Goal: Task Accomplishment & Management: Complete application form

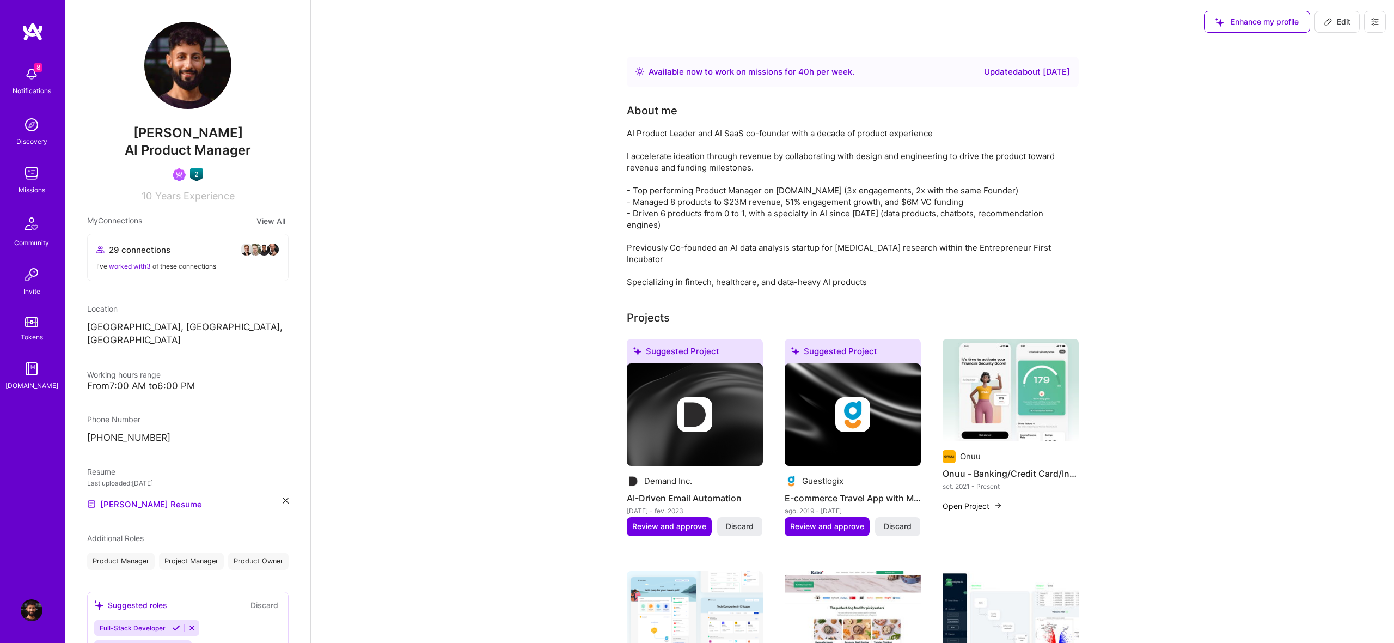
click at [29, 171] on img at bounding box center [32, 173] width 22 height 22
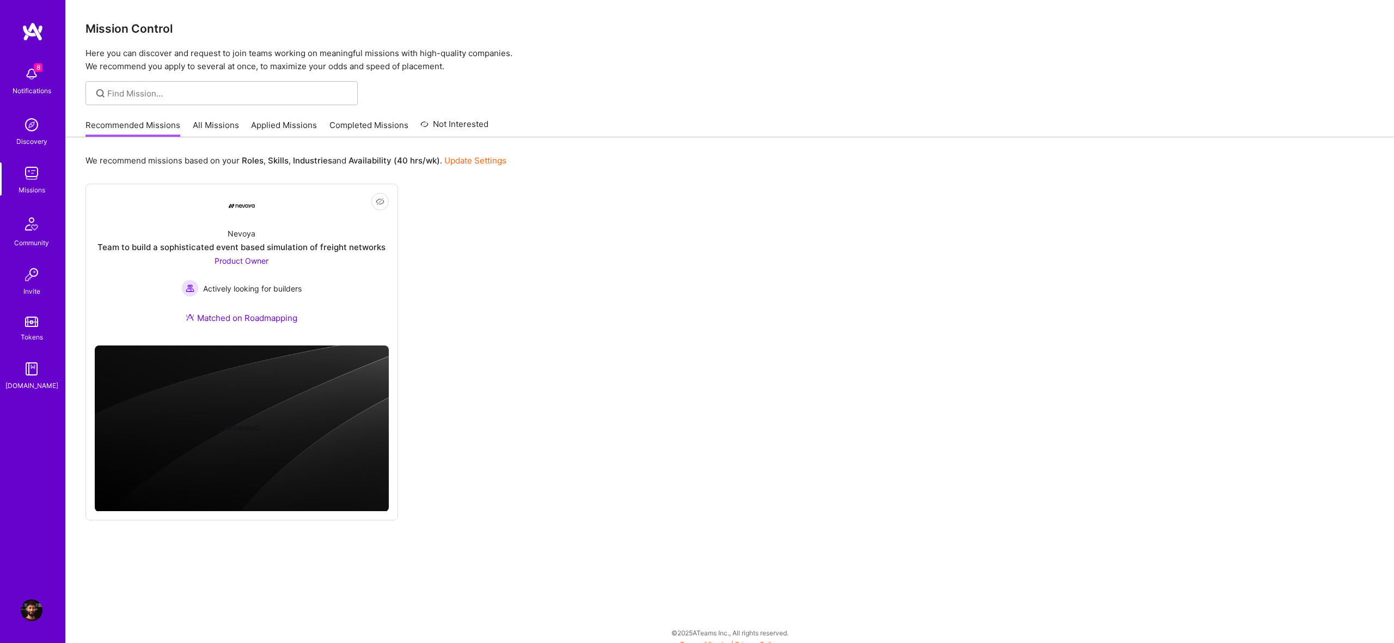
click at [33, 591] on div "8 Notifications Discovery Missions Community Invite Tokens [DOMAIN_NAME] Profile" at bounding box center [32, 321] width 65 height 643
click at [38, 605] on img at bounding box center [32, 610] width 22 height 22
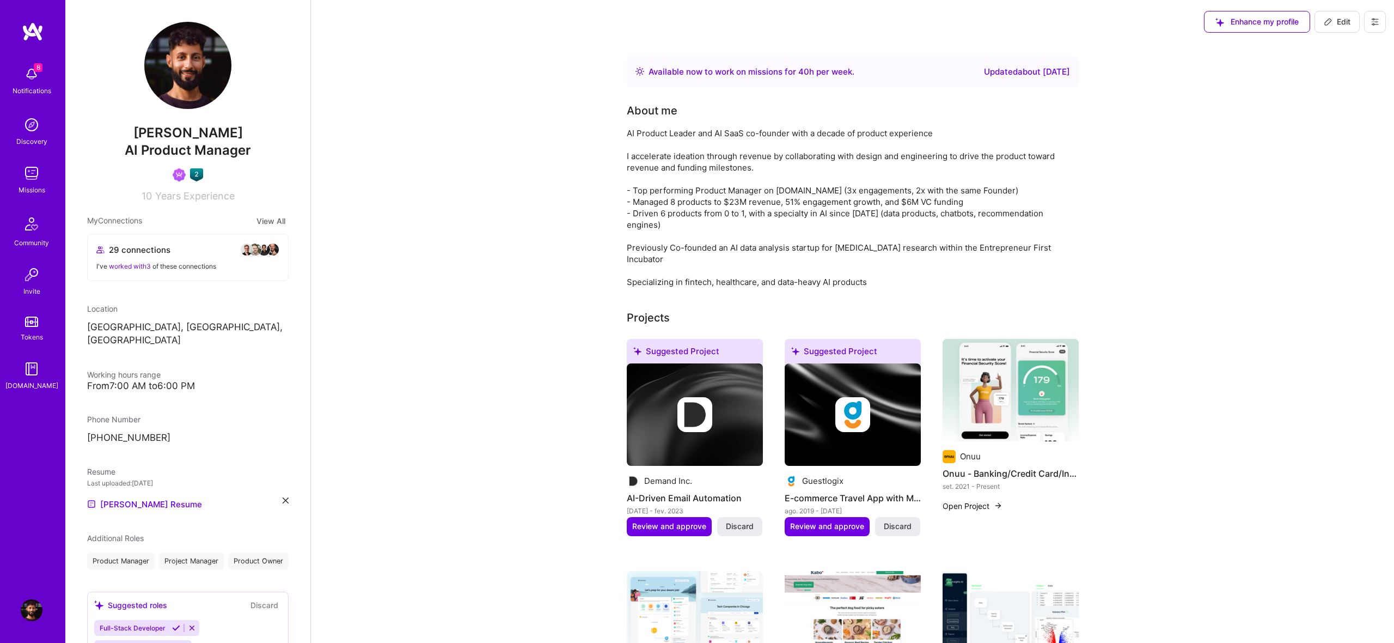
click at [42, 79] on div "8 Notifications" at bounding box center [32, 80] width 68 height 38
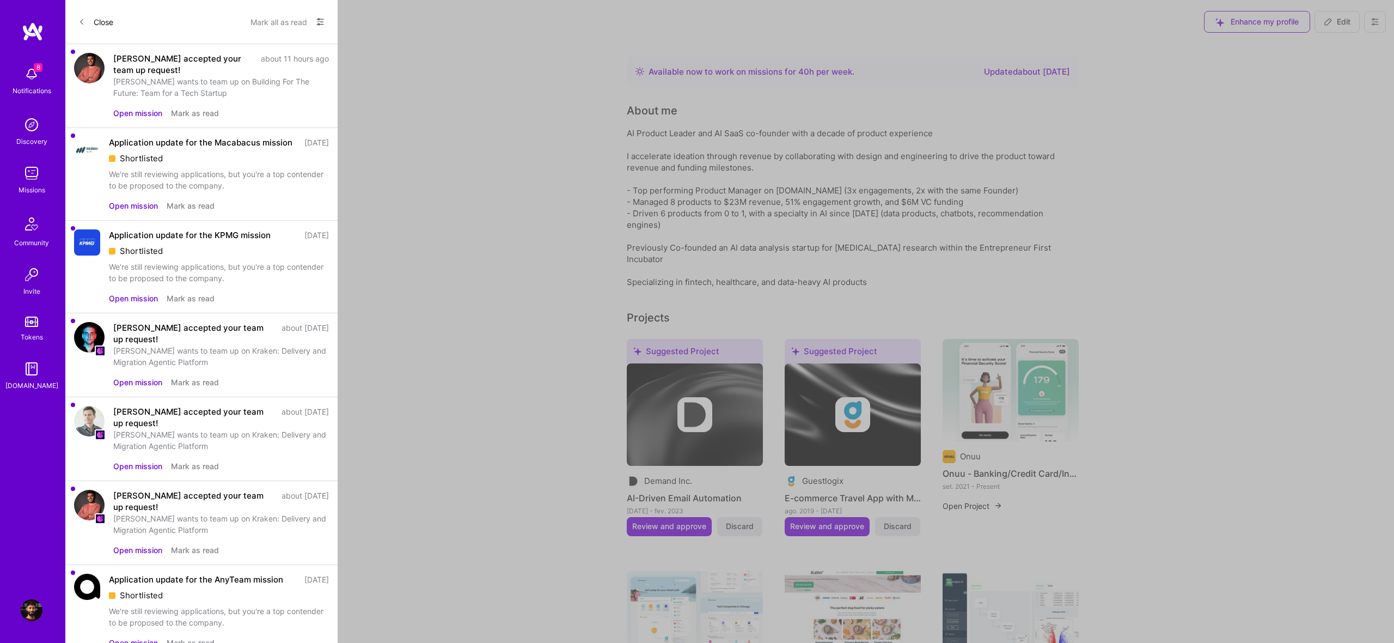
click at [328, 180] on div "We're still reviewing applications, but you're a top contender to be proposed t…" at bounding box center [219, 179] width 220 height 23
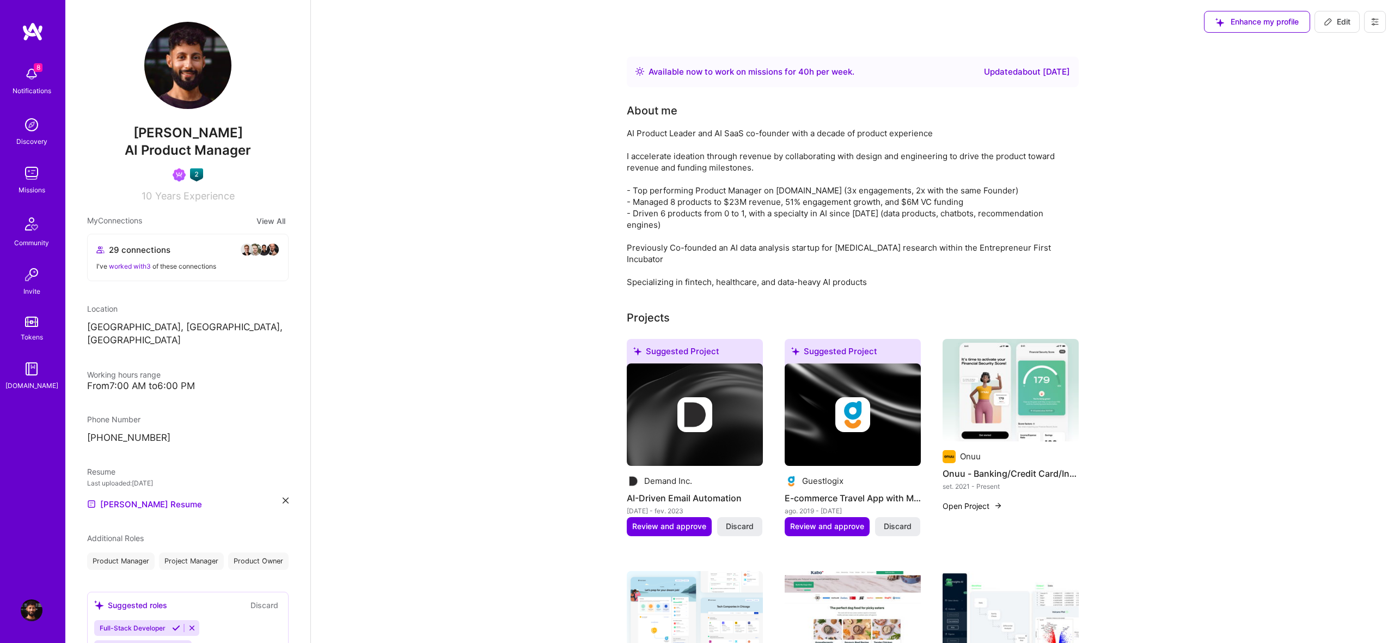
click at [37, 179] on img at bounding box center [32, 173] width 22 height 22
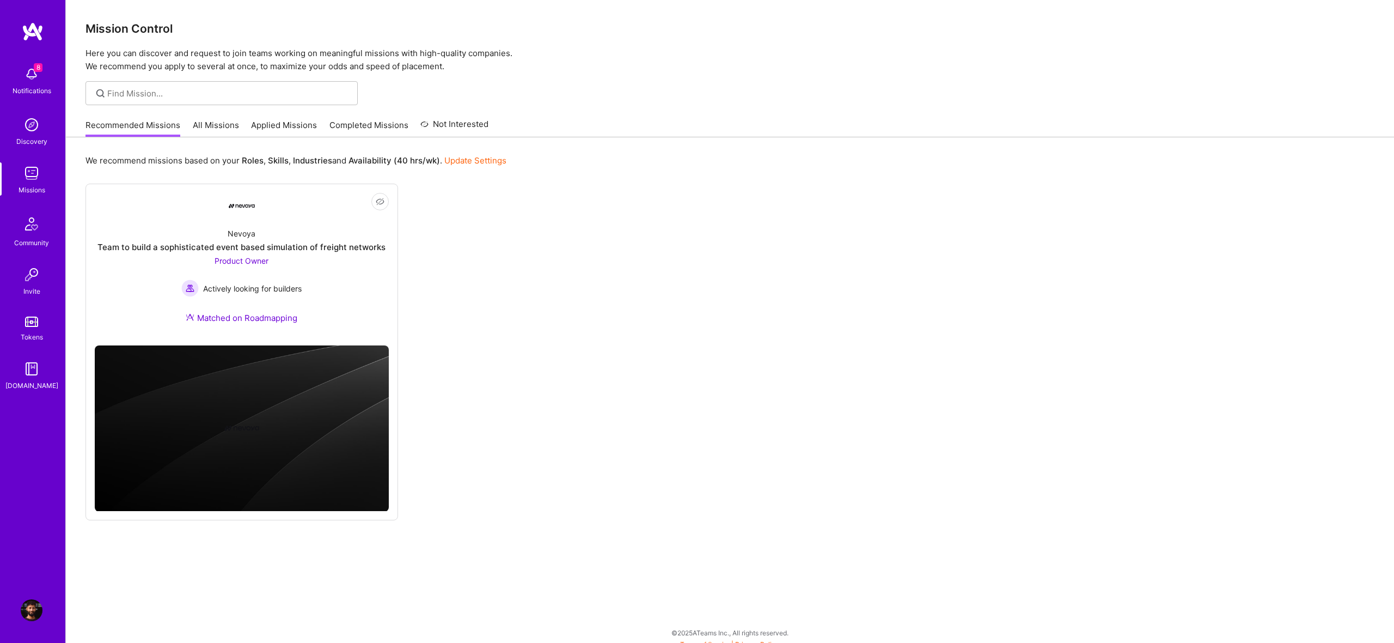
click at [204, 111] on div "Mission Control Here you can discover and request to join teams working on mean…" at bounding box center [730, 325] width 1328 height 651
click at [219, 124] on link "All Missions" at bounding box center [216, 128] width 46 height 18
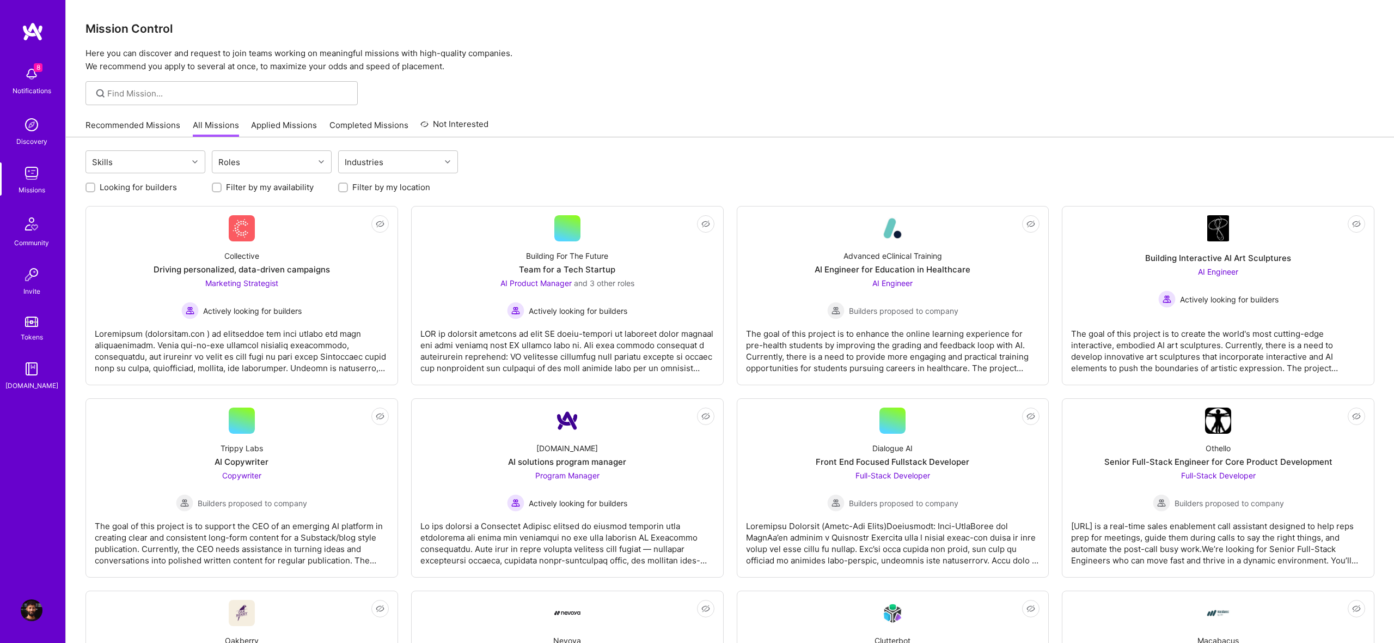
click at [492, 129] on div "Recommended Missions All Missions Applied Missions Completed Missions Not Inter…" at bounding box center [729, 124] width 1289 height 23
click at [594, 320] on div at bounding box center [567, 346] width 294 height 54
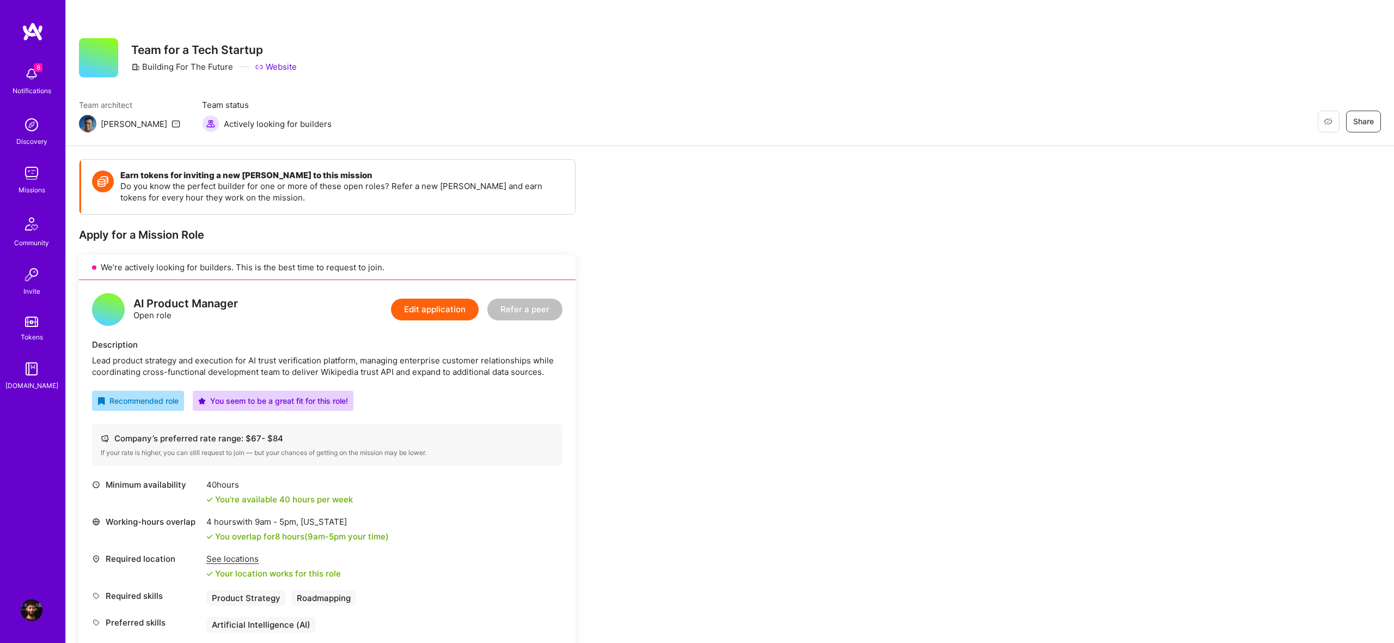
click at [30, 613] on img at bounding box center [32, 610] width 22 height 22
click at [409, 308] on button "Edit application" at bounding box center [435, 309] width 88 height 22
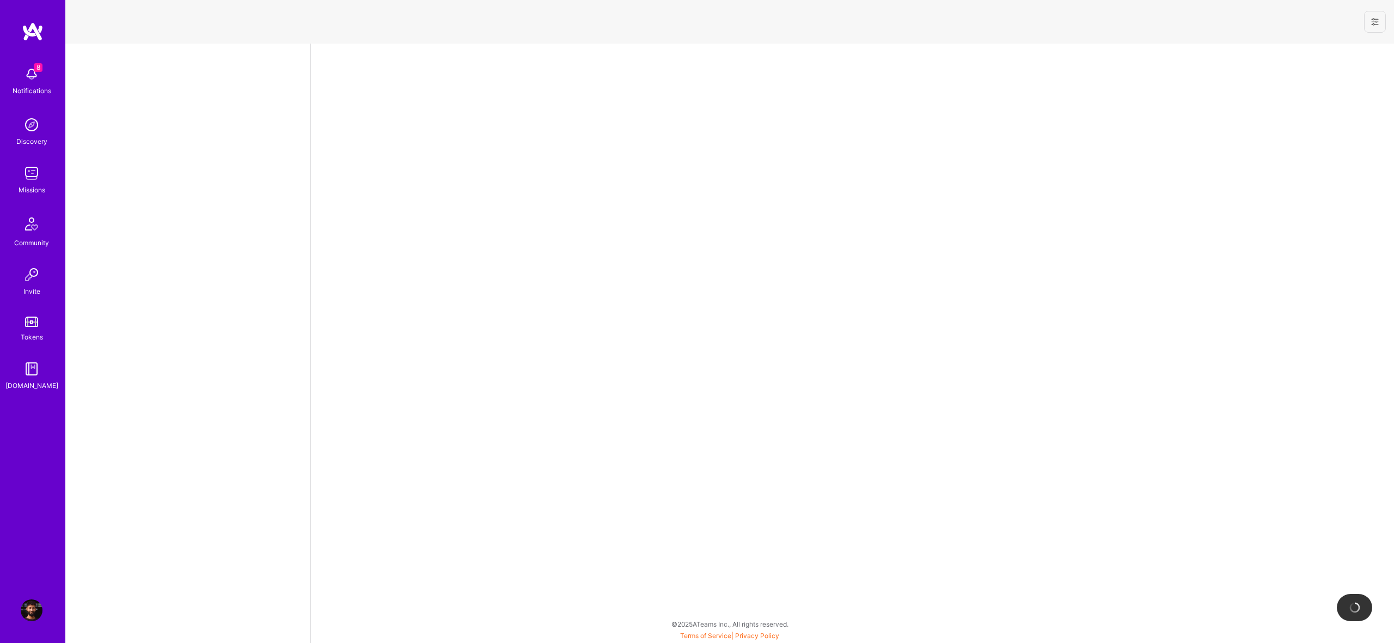
select select "CA"
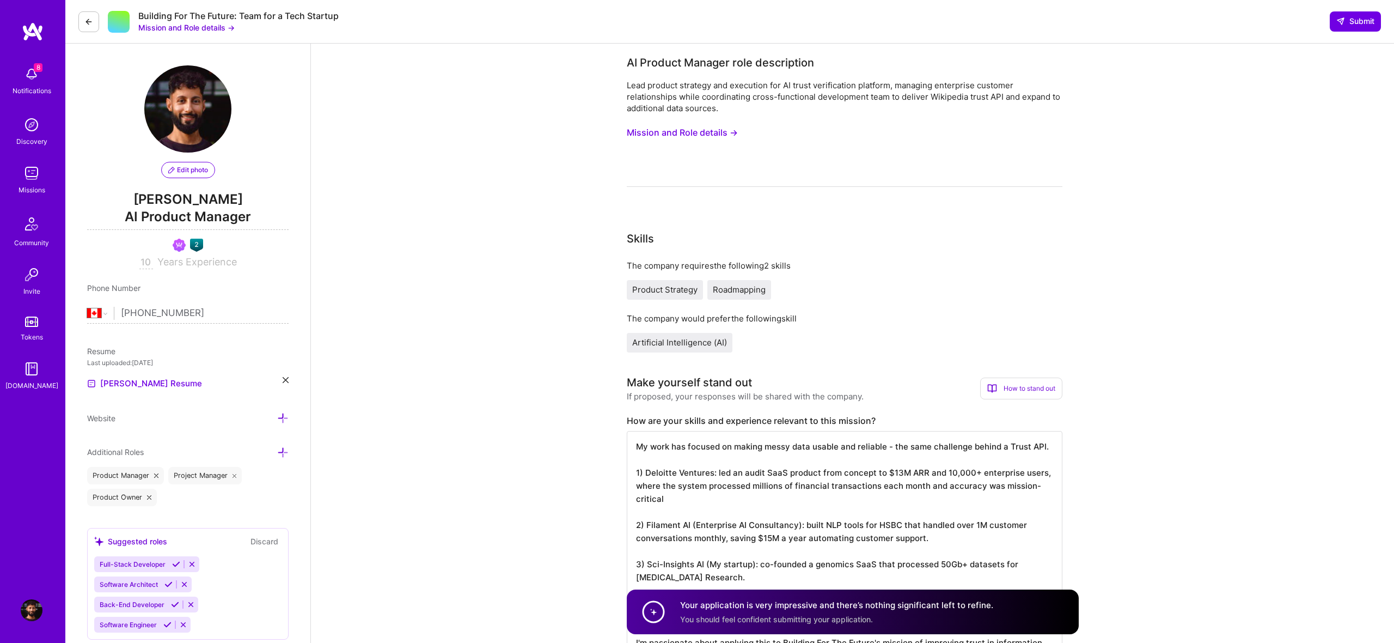
click at [33, 610] on img at bounding box center [32, 610] width 22 height 22
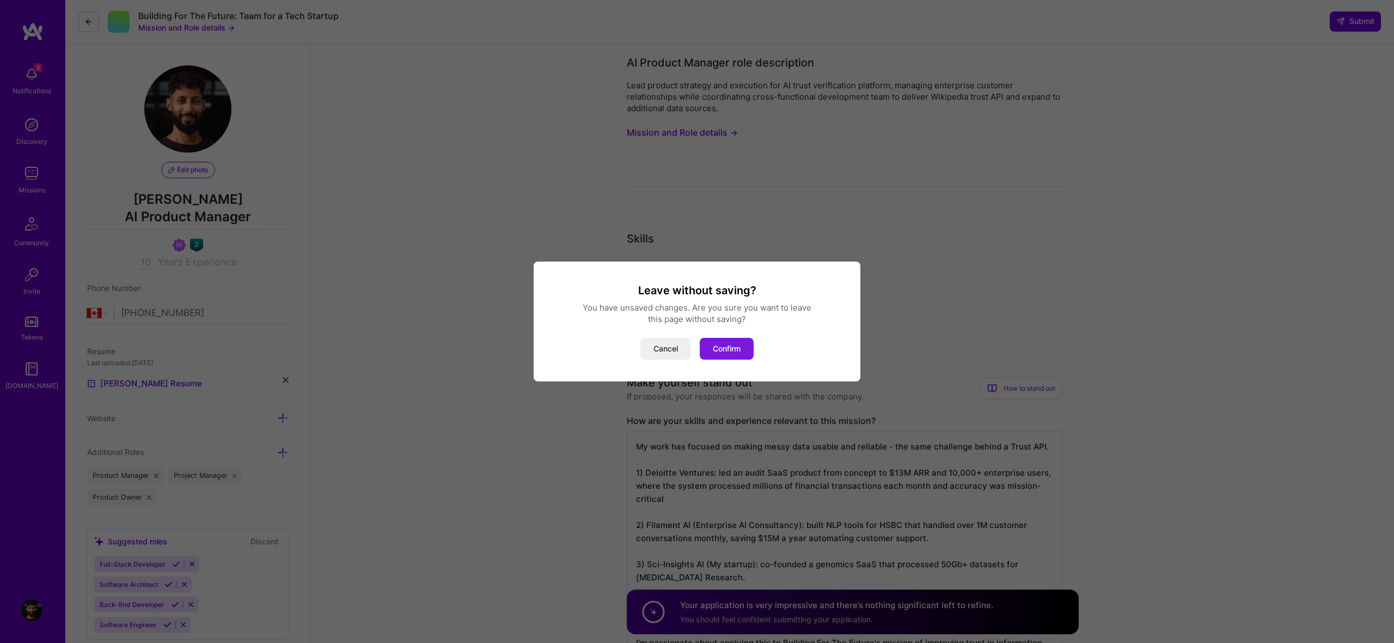
click at [724, 352] on button "Confirm" at bounding box center [727, 349] width 54 height 22
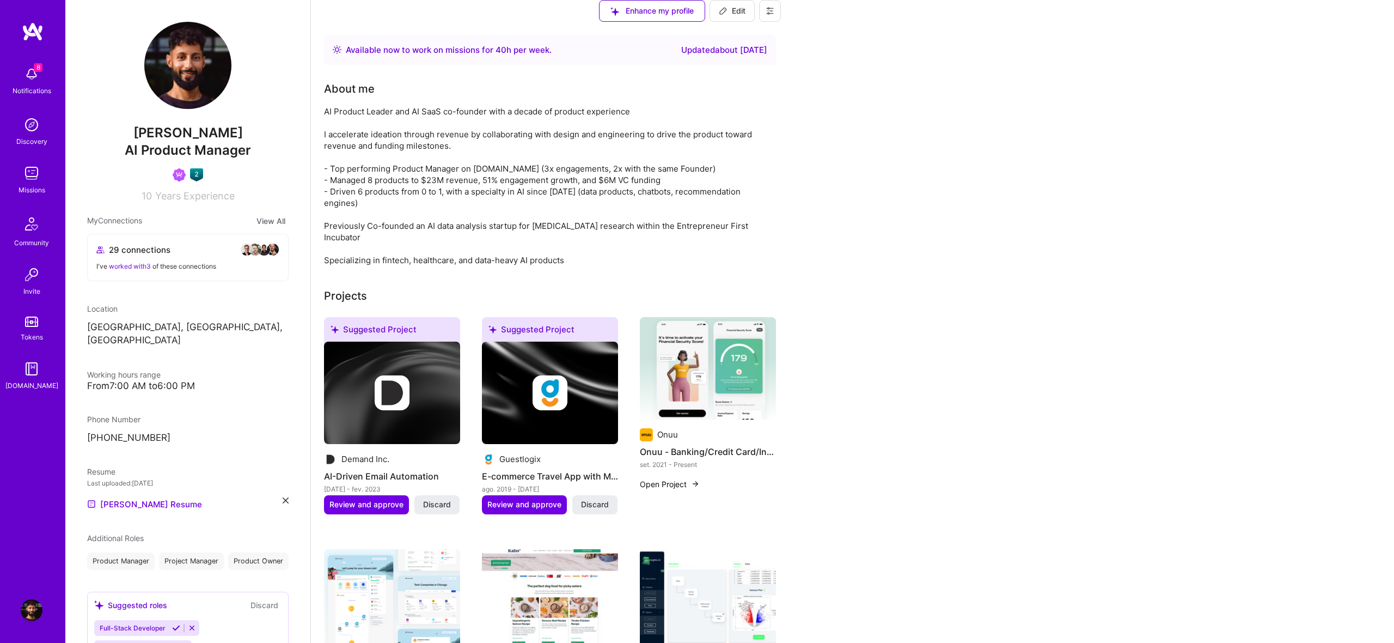
click at [781, 21] on button at bounding box center [770, 11] width 22 height 22
click at [781, 102] on button "Log Out" at bounding box center [740, 91] width 82 height 28
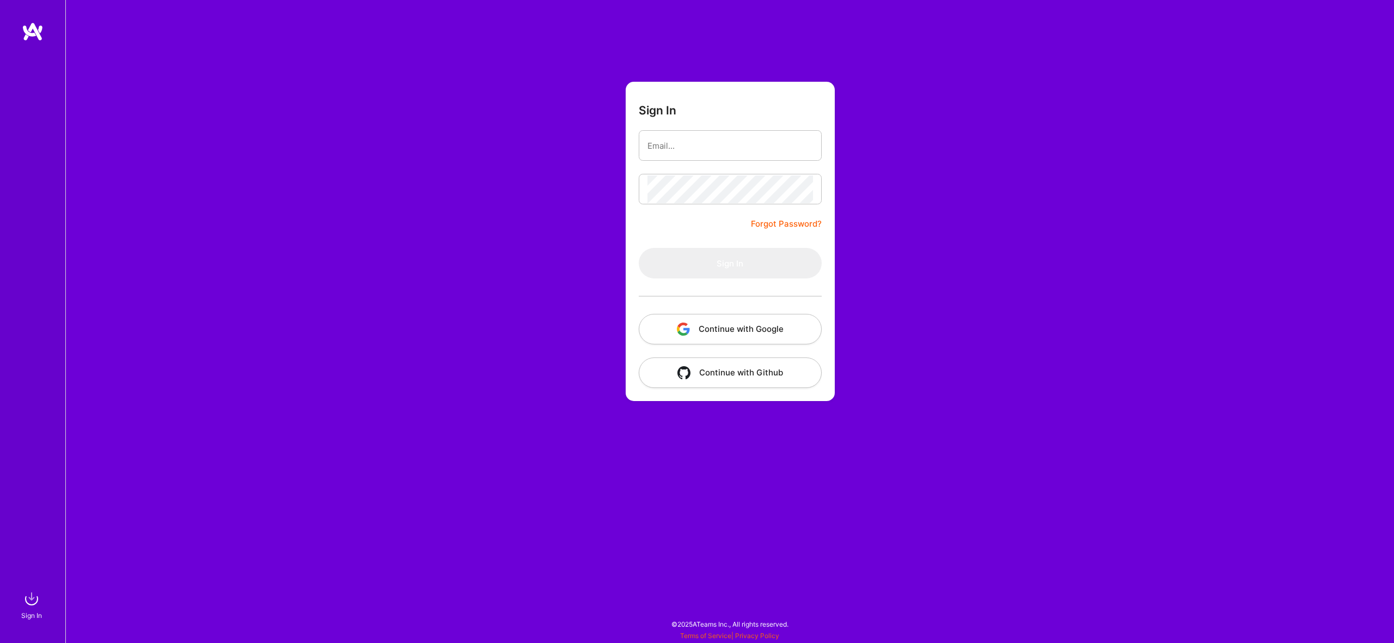
click at [741, 321] on button "Continue with Google" at bounding box center [730, 329] width 183 height 30
